Goal: Find specific page/section: Find specific page/section

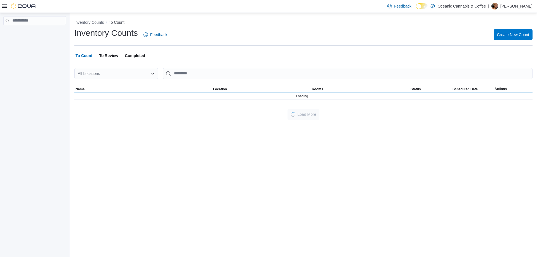
click at [3, 6] on icon at bounding box center [4, 5] width 4 height 3
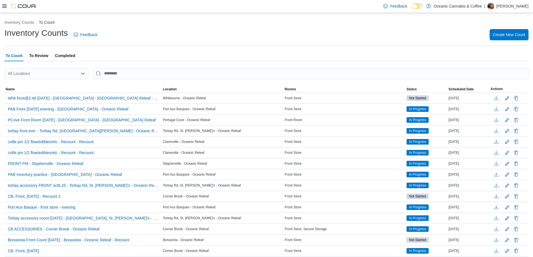
click at [16, 4] on img at bounding box center [23, 6] width 25 height 6
click at [4, 4] on icon at bounding box center [4, 6] width 4 height 4
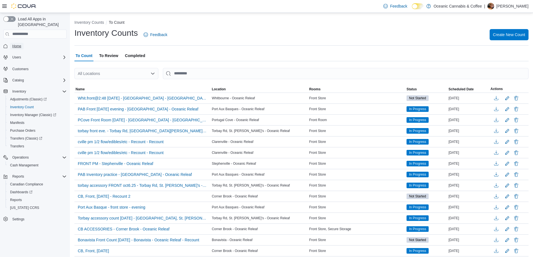
click at [12, 43] on link "Home" at bounding box center [16, 46] width 13 height 7
